Goal: Navigation & Orientation: Find specific page/section

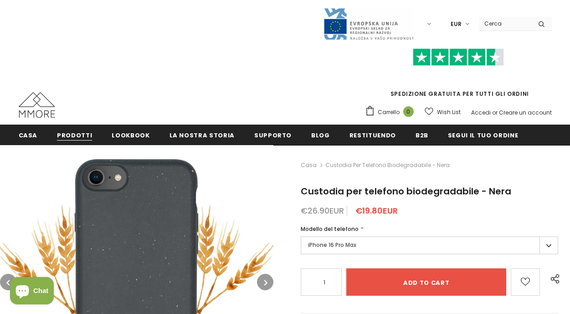
scroll to position [35, 0]
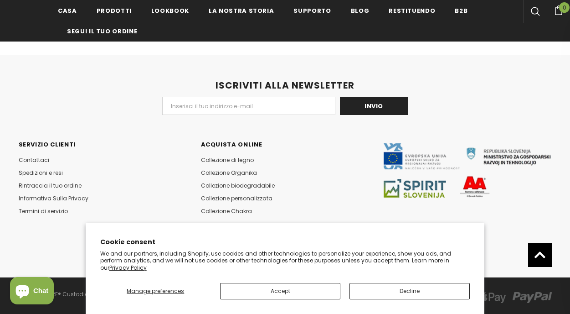
scroll to position [1188, 0]
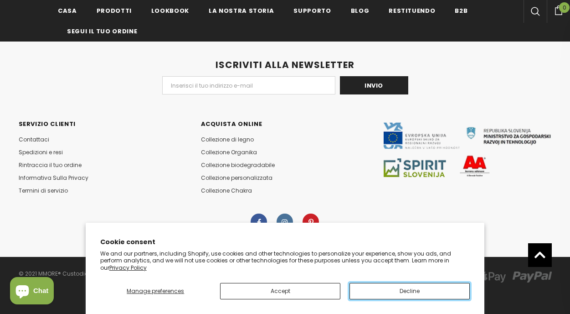
click at [397, 290] on button "Decline" at bounding box center [410, 291] width 120 height 16
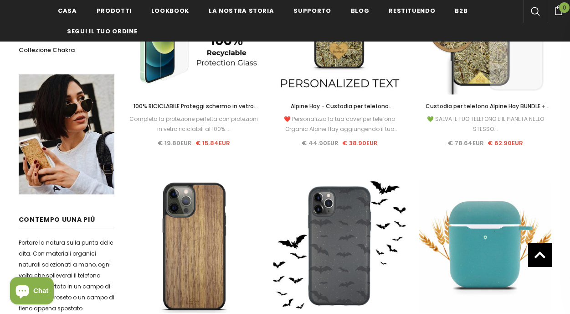
scroll to position [0, 0]
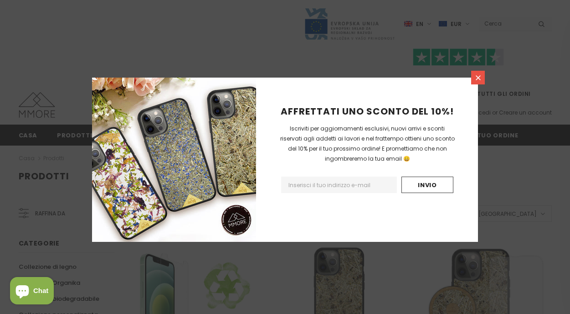
click at [478, 77] on icon at bounding box center [478, 77] width 5 height 5
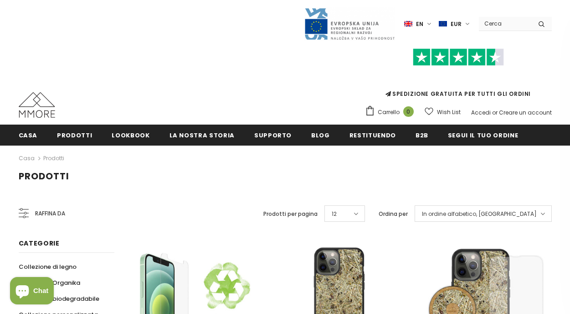
click at [544, 214] on icon at bounding box center [543, 213] width 5 height 7
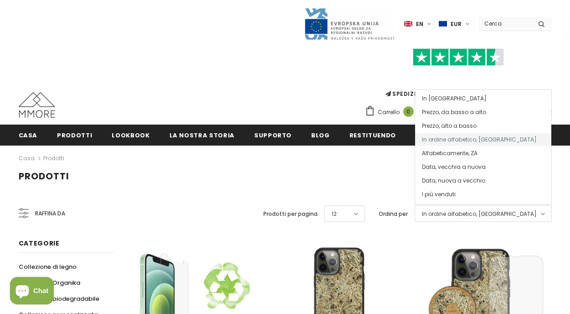
click at [544, 214] on icon at bounding box center [543, 213] width 5 height 7
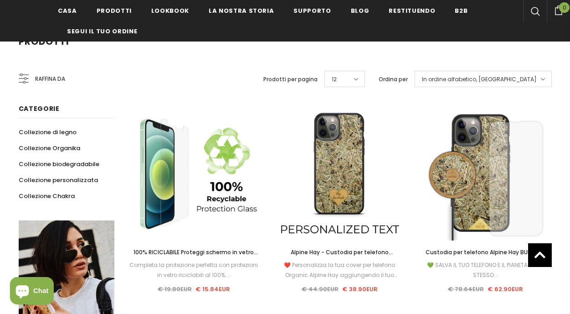
scroll to position [161, 0]
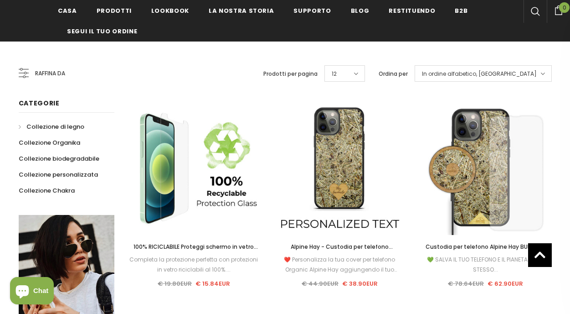
click at [58, 126] on span "Collezione di legno" at bounding box center [55, 126] width 58 height 9
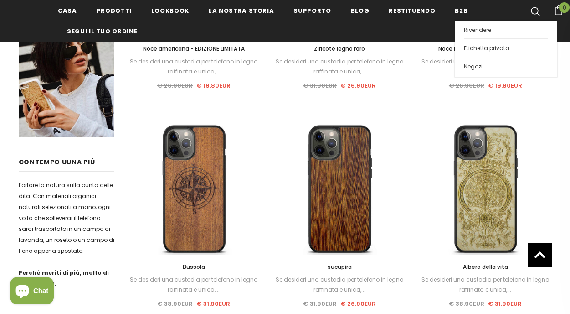
scroll to position [135, 0]
